Goal: Task Accomplishment & Management: Use online tool/utility

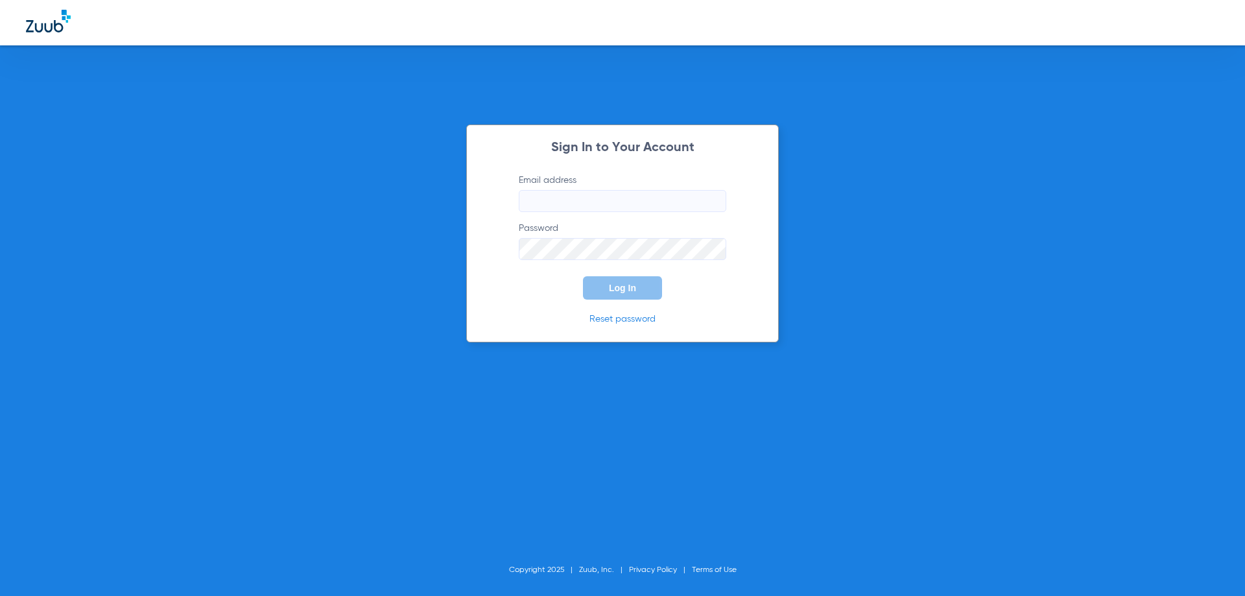
type input "[EMAIL_ADDRESS][DOMAIN_NAME]"
click at [611, 209] on input "[EMAIL_ADDRESS][DOMAIN_NAME]" at bounding box center [623, 201] width 208 height 22
click at [642, 287] on button "Log In" at bounding box center [622, 287] width 79 height 23
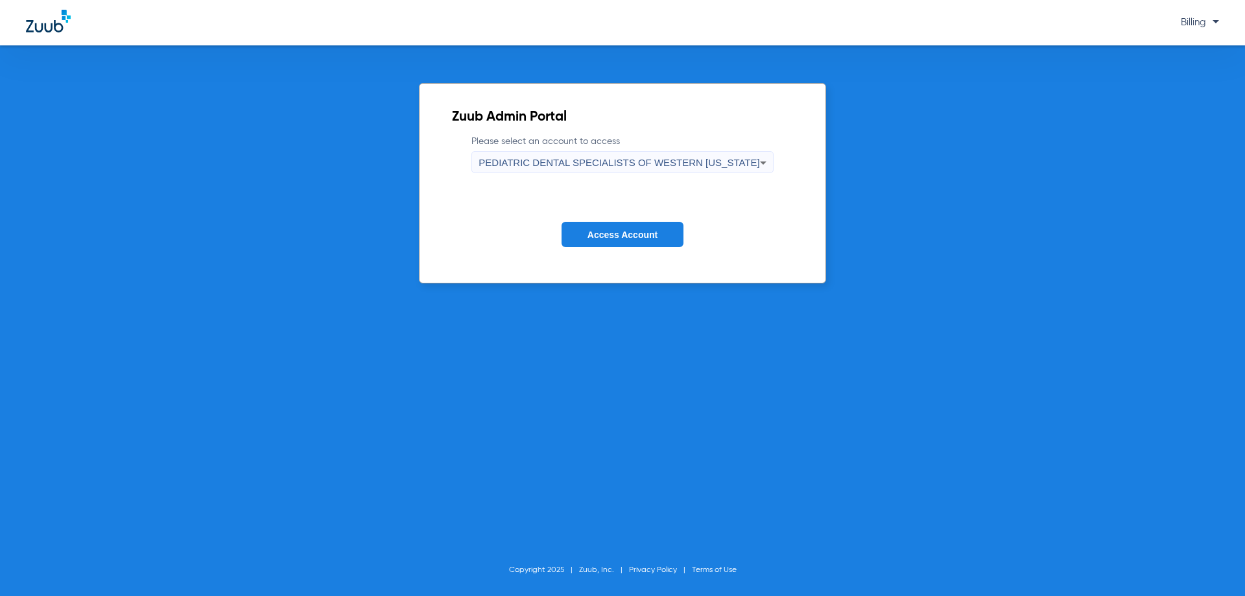
click at [638, 160] on span "PEDIATRIC DENTAL SPECIALISTS OF WESTERN [US_STATE]" at bounding box center [619, 162] width 281 height 11
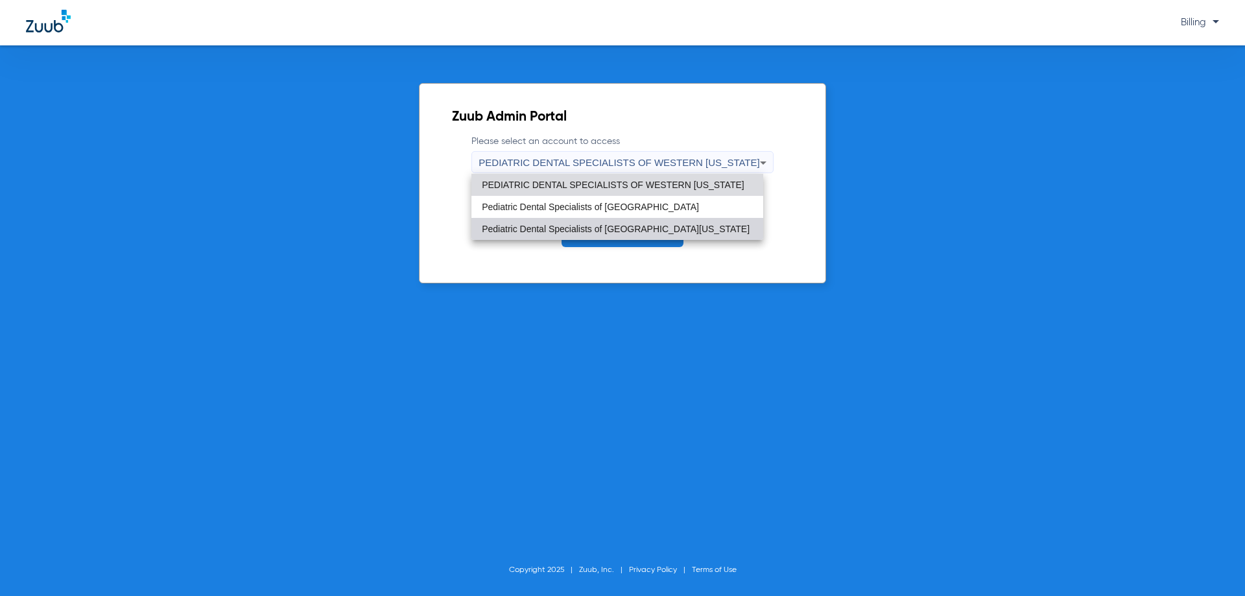
click at [650, 234] on mat-option "Pediatric Dental Specialists of [GEOGRAPHIC_DATA][US_STATE]" at bounding box center [618, 229] width 292 height 22
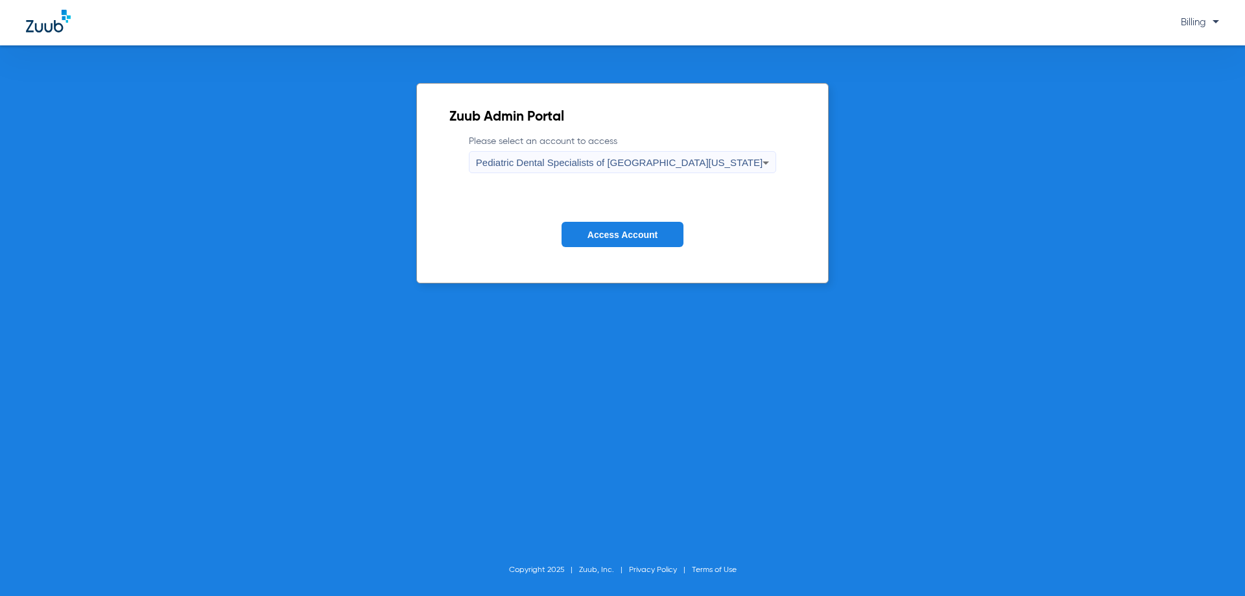
click at [644, 236] on span "Access Account" at bounding box center [623, 235] width 70 height 10
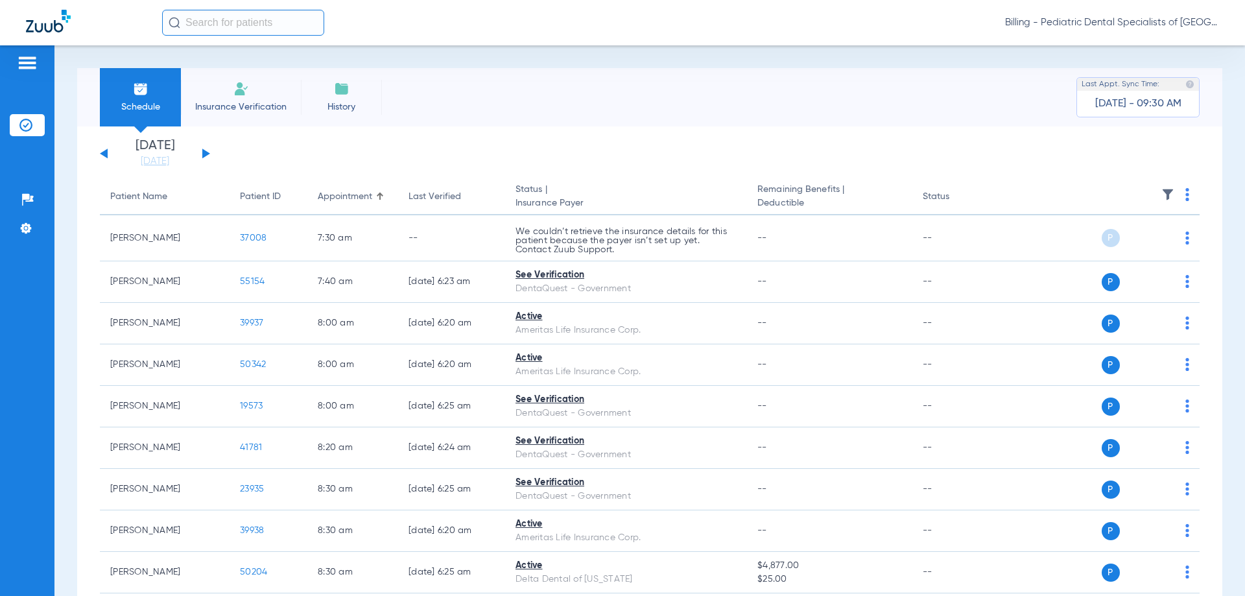
click at [207, 157] on div "[DATE] [DATE] [DATE] [DATE] [DATE] [DATE] [DATE] [DATE] [DATE] [DATE] [DATE] [D…" at bounding box center [155, 153] width 110 height 29
click at [205, 154] on button at bounding box center [206, 154] width 8 height 10
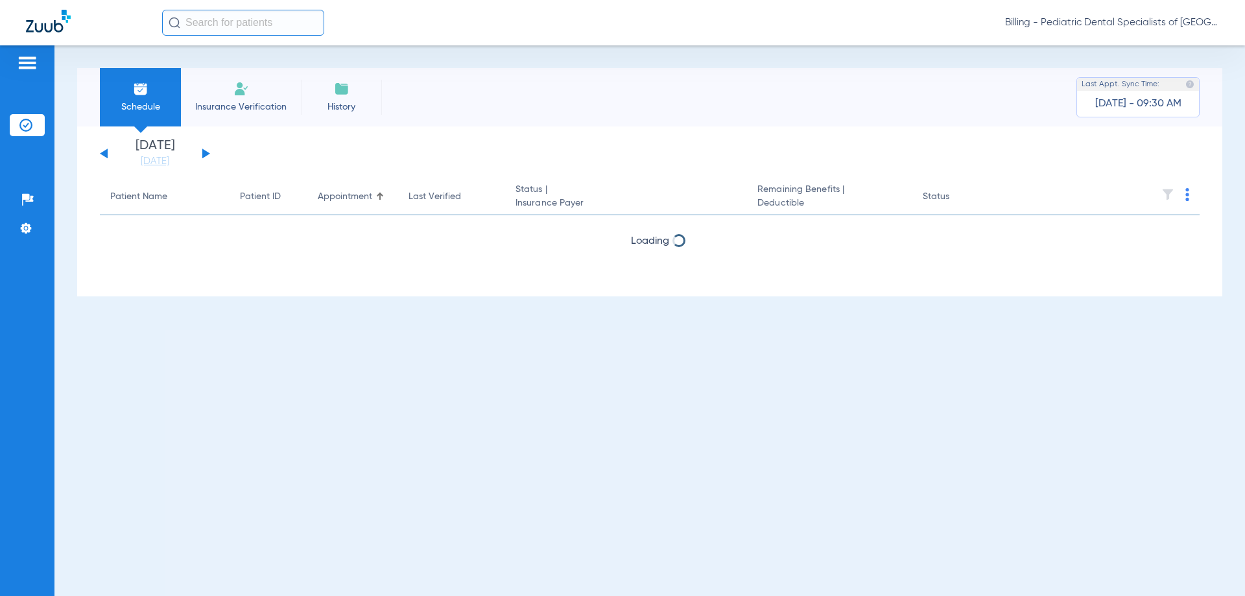
click at [205, 154] on button at bounding box center [206, 154] width 8 height 10
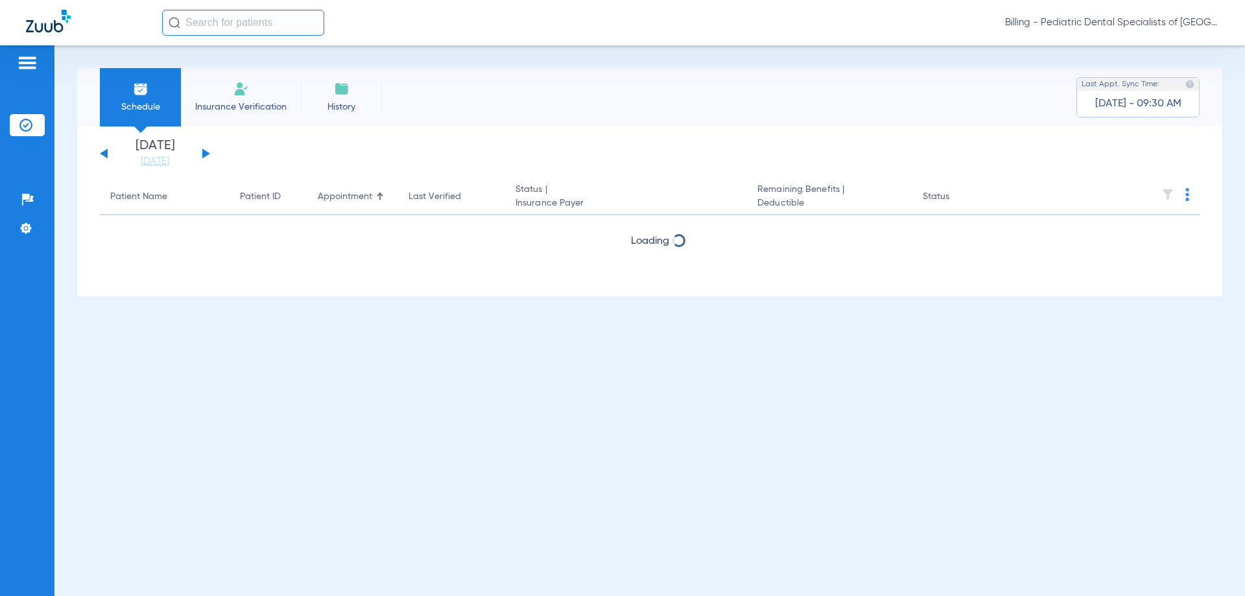
click at [205, 154] on button at bounding box center [206, 154] width 8 height 10
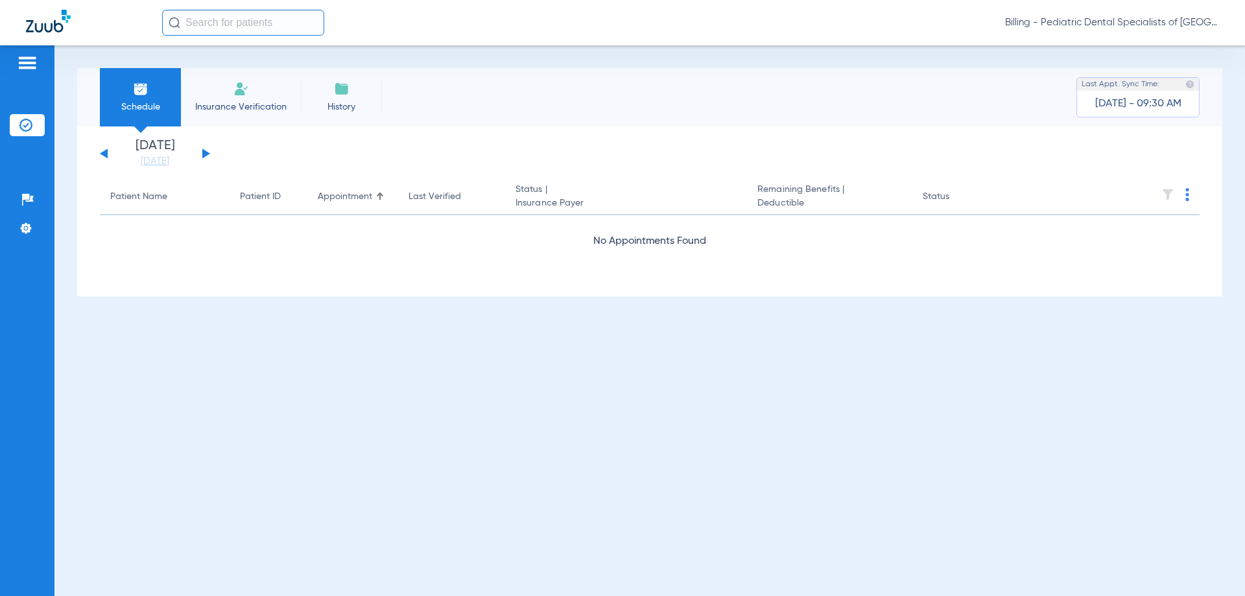
click at [205, 154] on button at bounding box center [206, 154] width 8 height 10
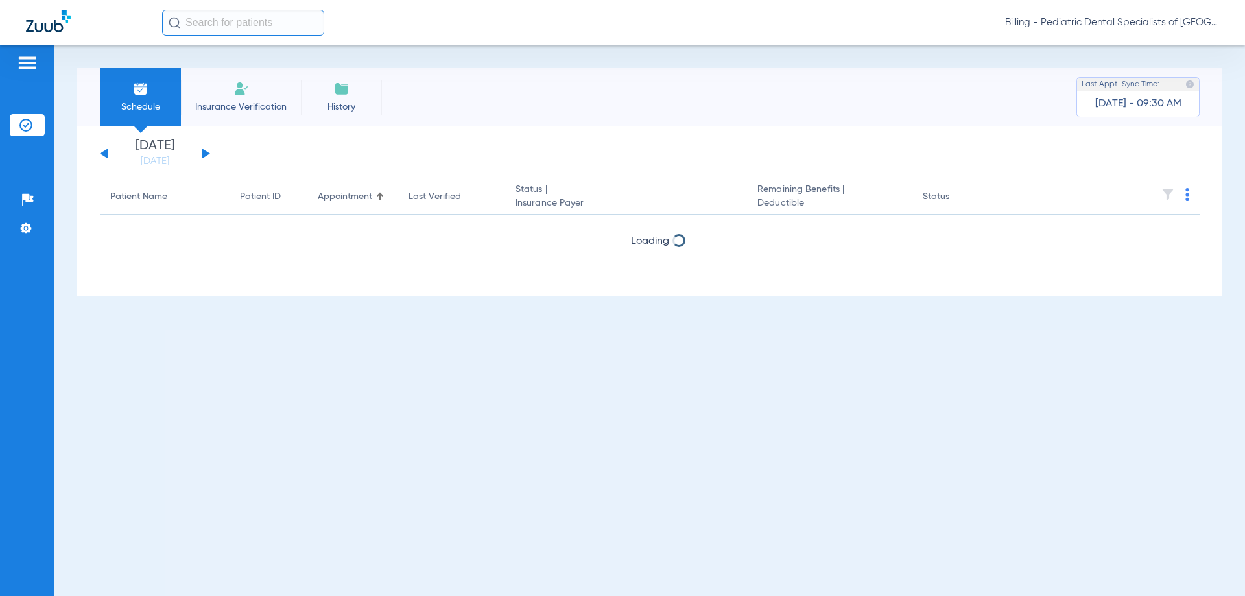
click at [205, 154] on button at bounding box center [206, 154] width 8 height 10
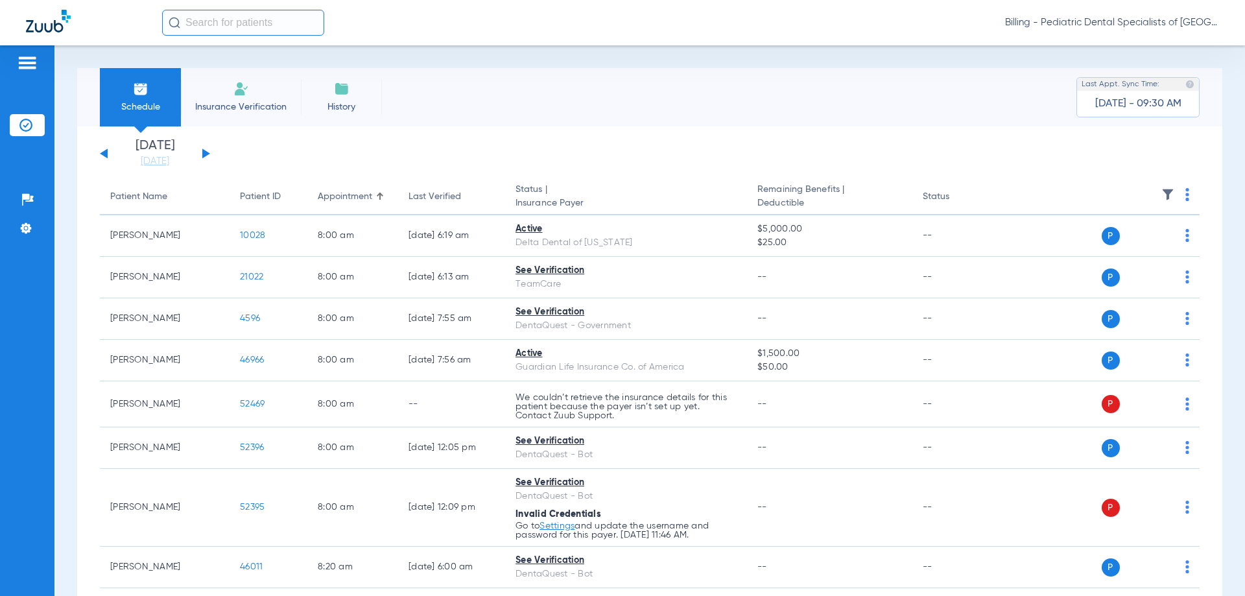
click at [1186, 195] on img at bounding box center [1188, 194] width 4 height 13
click at [1124, 241] on span "Verify All" at bounding box center [1128, 245] width 81 height 9
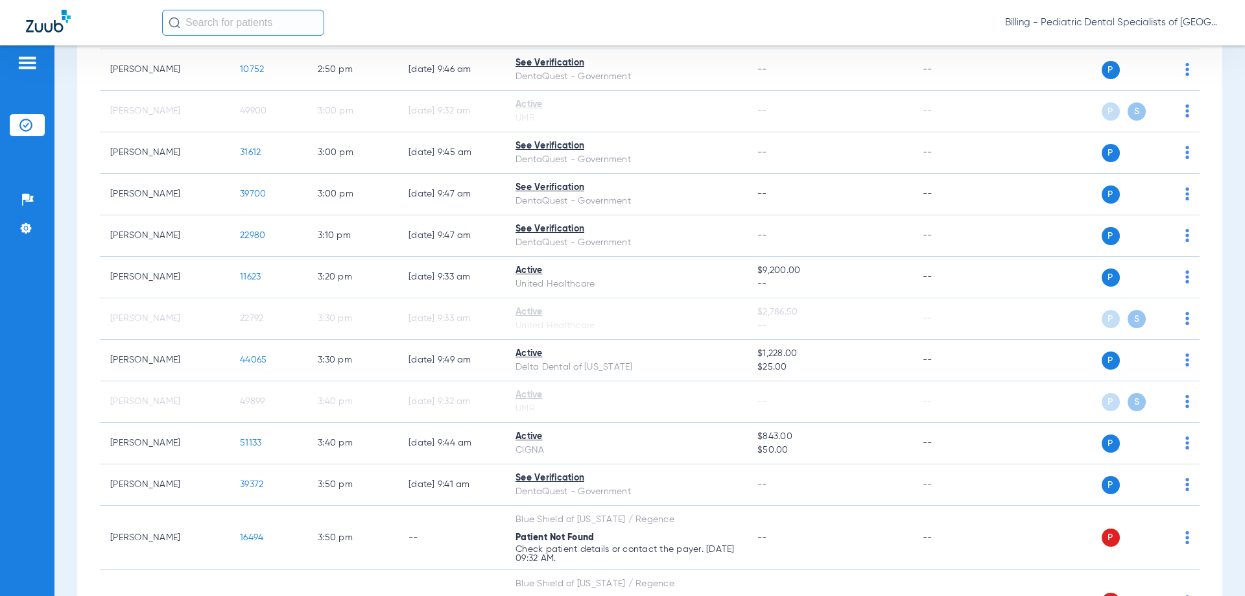
scroll to position [3749, 0]
